Goal: Information Seeking & Learning: Learn about a topic

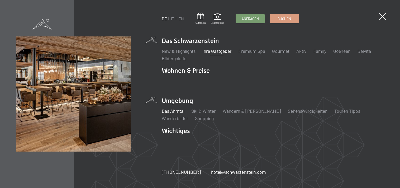
click at [217, 51] on link "Ihre Gastgeber" at bounding box center [216, 51] width 29 height 6
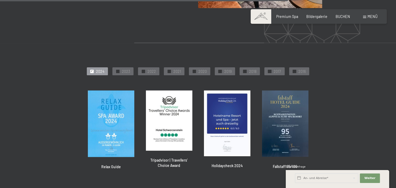
scroll to position [1161, 0]
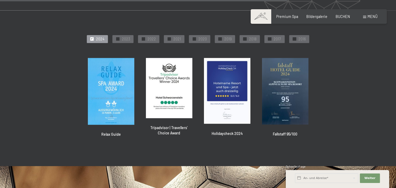
click at [369, 16] on span "Menü" at bounding box center [372, 16] width 10 height 4
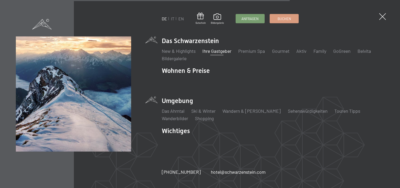
scroll to position [1175, 0]
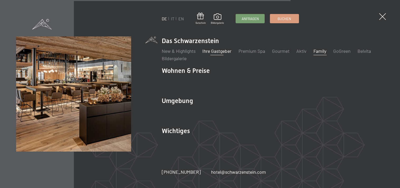
click at [318, 50] on link "Family" at bounding box center [319, 51] width 13 height 6
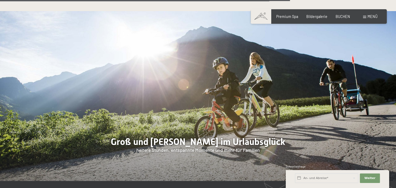
scroll to position [2690, 0]
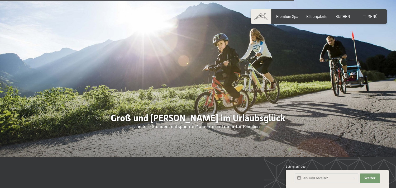
click at [372, 16] on span "Menü" at bounding box center [372, 16] width 10 height 4
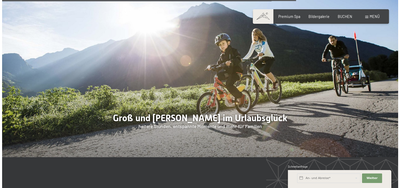
scroll to position [2702, 0]
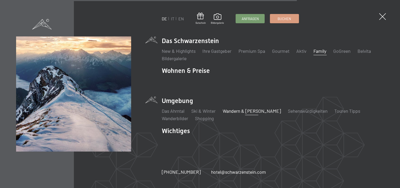
click at [241, 111] on link "Wandern & [PERSON_NAME]" at bounding box center [252, 111] width 58 height 6
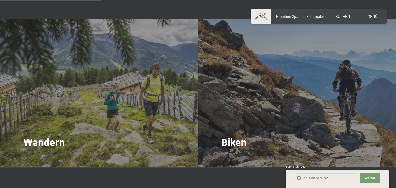
scroll to position [818, 0]
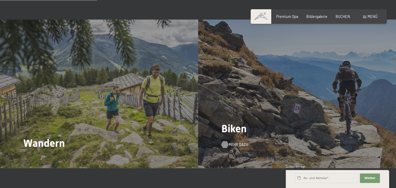
click at [235, 142] on span "Mehr dazu" at bounding box center [239, 144] width 20 height 5
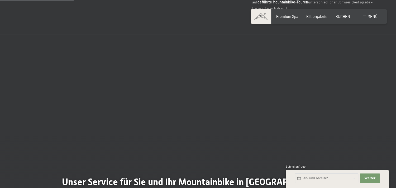
scroll to position [290, 0]
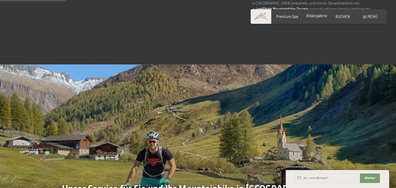
click at [316, 17] on span "Bildergalerie" at bounding box center [316, 15] width 21 height 4
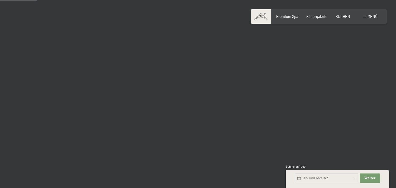
scroll to position [528, 0]
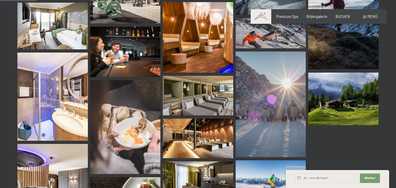
click at [369, 15] on span "Menü" at bounding box center [372, 16] width 10 height 4
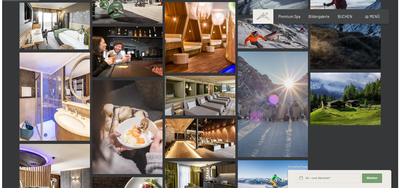
scroll to position [531, 0]
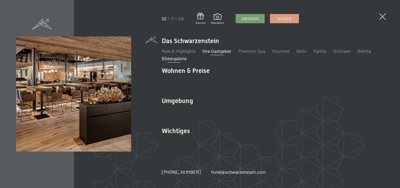
click at [221, 50] on link "Ihre Gastgeber" at bounding box center [216, 51] width 29 height 6
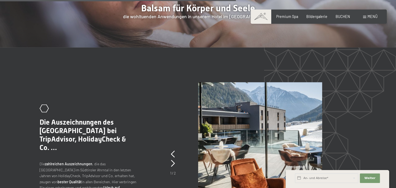
scroll to position [961, 0]
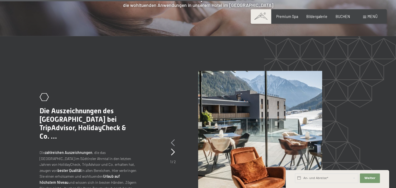
click at [173, 139] on icon at bounding box center [173, 142] width 4 height 7
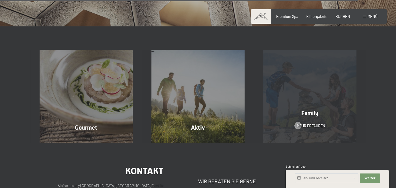
scroll to position [1477, 0]
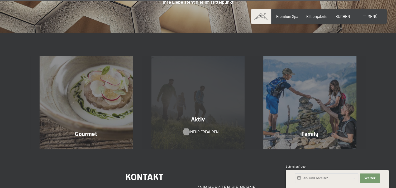
click at [196, 129] on span "Mehr erfahren" at bounding box center [204, 131] width 28 height 5
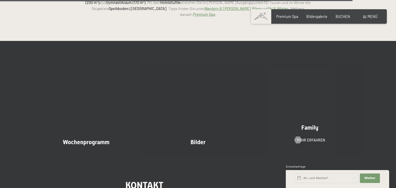
scroll to position [1187, 0]
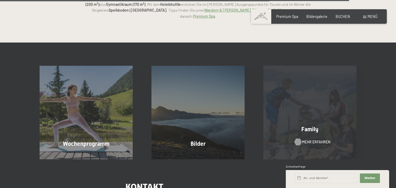
click at [312, 139] on span "Mehr erfahren" at bounding box center [316, 141] width 28 height 5
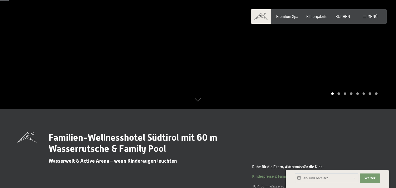
click at [373, 46] on div at bounding box center [297, 15] width 198 height 188
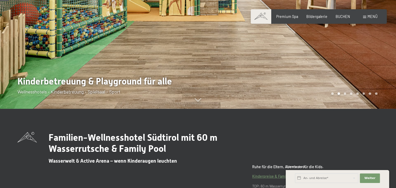
click at [373, 46] on div at bounding box center [297, 15] width 198 height 188
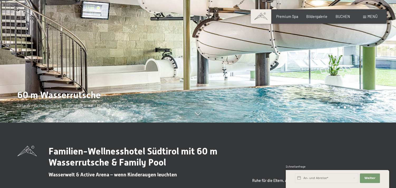
scroll to position [53, 0]
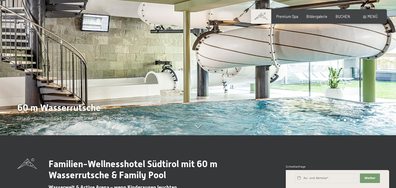
click at [381, 56] on div at bounding box center [297, 41] width 198 height 188
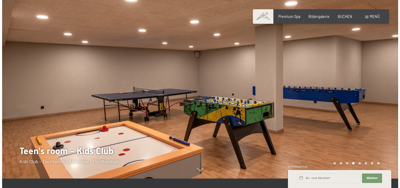
scroll to position [0, 0]
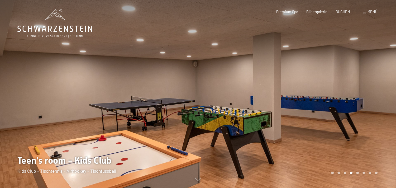
click at [384, 94] on div at bounding box center [297, 94] width 198 height 188
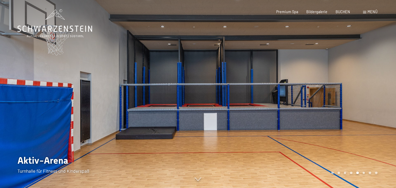
click at [384, 94] on div at bounding box center [297, 94] width 198 height 188
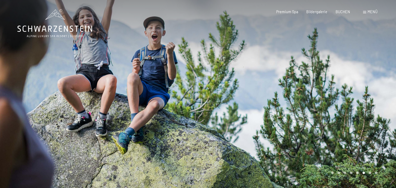
click at [383, 94] on div at bounding box center [297, 94] width 198 height 188
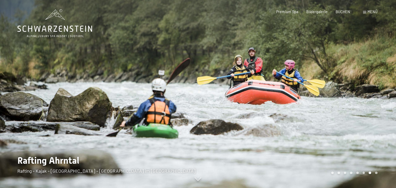
click at [383, 94] on div at bounding box center [297, 94] width 198 height 188
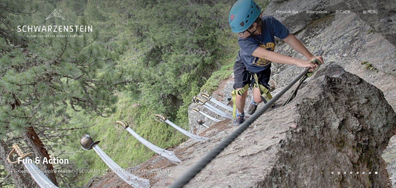
click at [383, 94] on div at bounding box center [297, 94] width 198 height 188
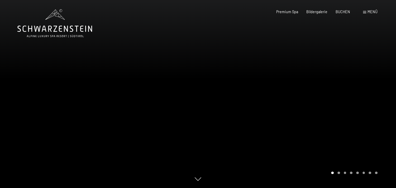
click at [381, 93] on div at bounding box center [297, 94] width 198 height 188
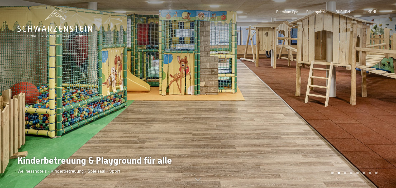
click at [372, 12] on span "Menü" at bounding box center [372, 11] width 10 height 4
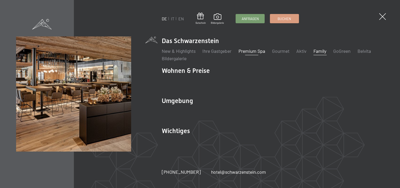
click at [252, 51] on link "Premium Spa" at bounding box center [251, 51] width 27 height 6
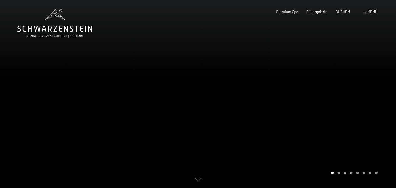
click at [381, 97] on div at bounding box center [297, 94] width 198 height 188
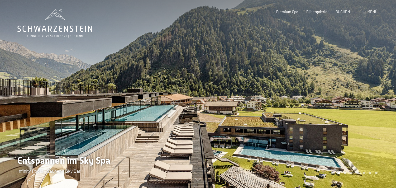
click at [383, 84] on div at bounding box center [297, 94] width 198 height 188
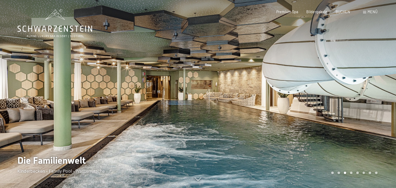
click at [382, 85] on div at bounding box center [297, 94] width 198 height 188
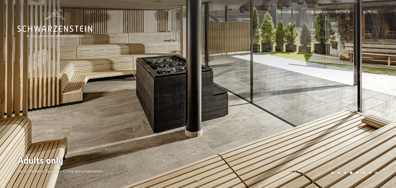
click at [382, 85] on div at bounding box center [297, 94] width 198 height 188
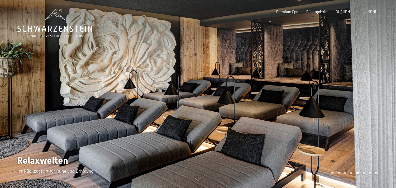
click at [382, 85] on div at bounding box center [297, 94] width 198 height 188
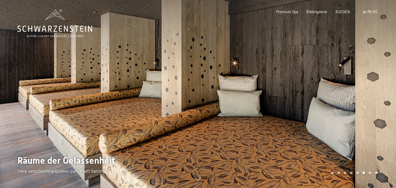
click at [382, 85] on div at bounding box center [297, 94] width 198 height 188
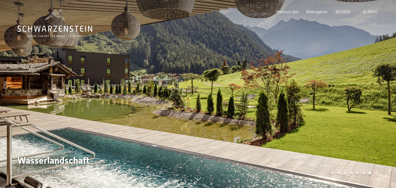
click at [382, 85] on div at bounding box center [297, 94] width 198 height 188
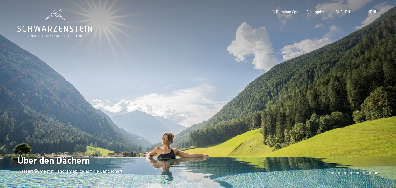
click at [382, 85] on div at bounding box center [297, 94] width 198 height 188
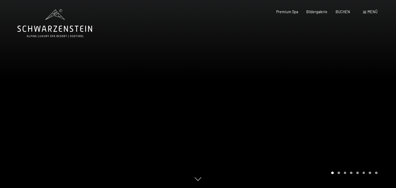
click at [382, 85] on div at bounding box center [297, 94] width 198 height 188
